Goal: Navigation & Orientation: Go to known website

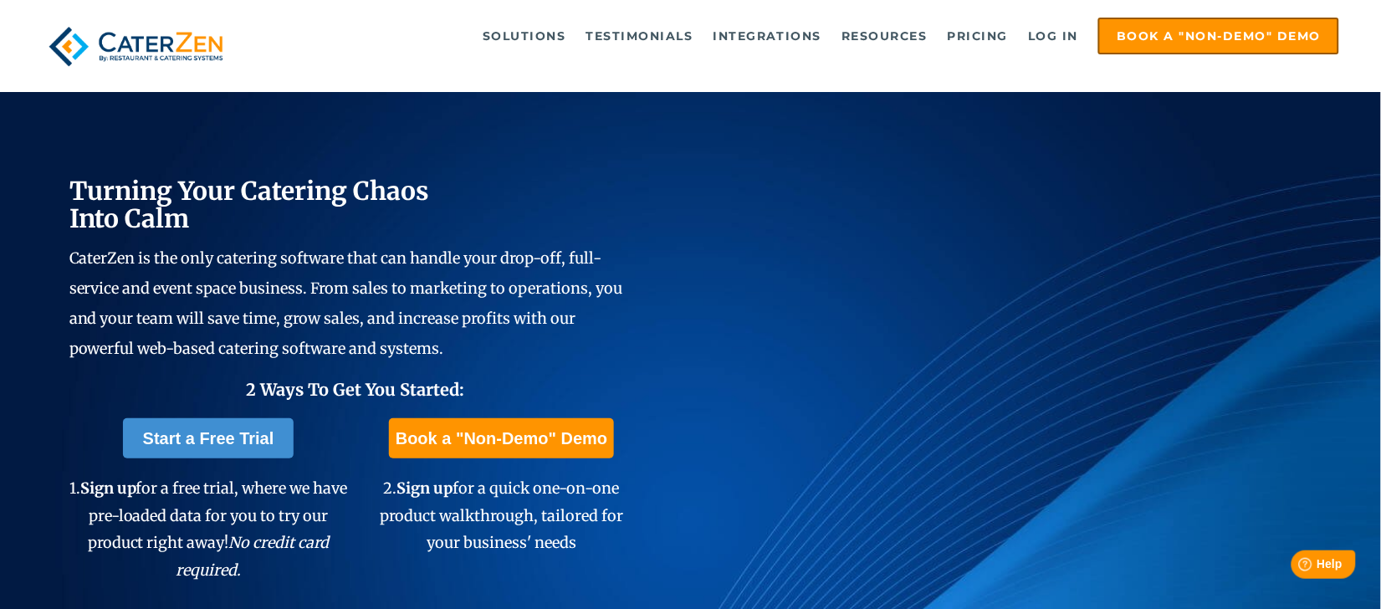
click at [1060, 43] on link "Log in" at bounding box center [1052, 35] width 67 height 33
click at [1059, 41] on link "Log in" at bounding box center [1052, 35] width 67 height 33
